Goal: Find specific page/section: Find specific page/section

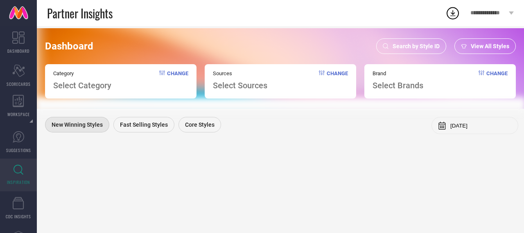
click at [401, 45] on span "Search by Style ID" at bounding box center [415, 46] width 47 height 7
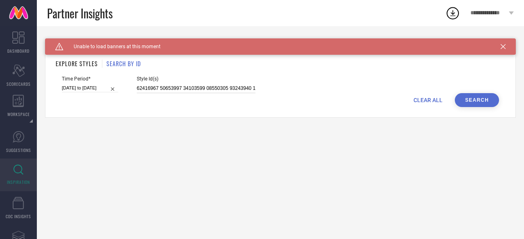
click at [196, 92] on input at bounding box center [196, 88] width 119 height 9
paste input "5072739 35089119 35089019 31896245 33393532 32059459 36007561 33081815 32059537…"
type input "35072739 35089119 35089019 31896245 33393532 32059459 36007561 33081815 3205953…"
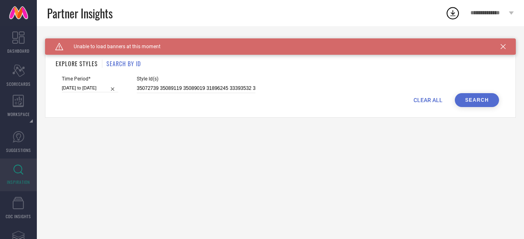
click at [479, 102] on button "Search" at bounding box center [477, 100] width 44 height 14
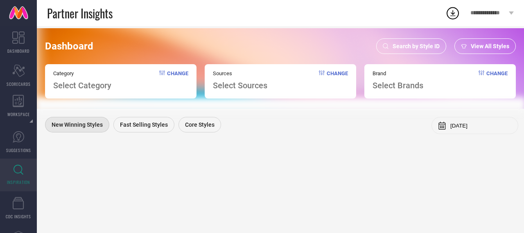
click at [422, 44] on span "Search by Style ID" at bounding box center [415, 46] width 47 height 7
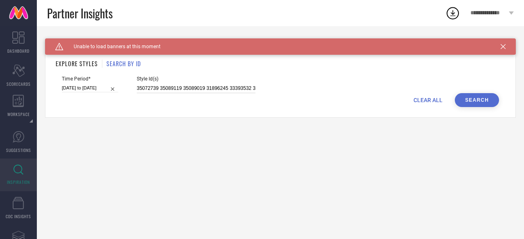
click at [221, 88] on input "35072739 35089119 35089019 31896245 33393532 32059459 36007561 33081815 3205953…" at bounding box center [196, 88] width 119 height 9
click at [476, 99] on button "Search" at bounding box center [477, 100] width 44 height 14
